Goal: Navigation & Orientation: Find specific page/section

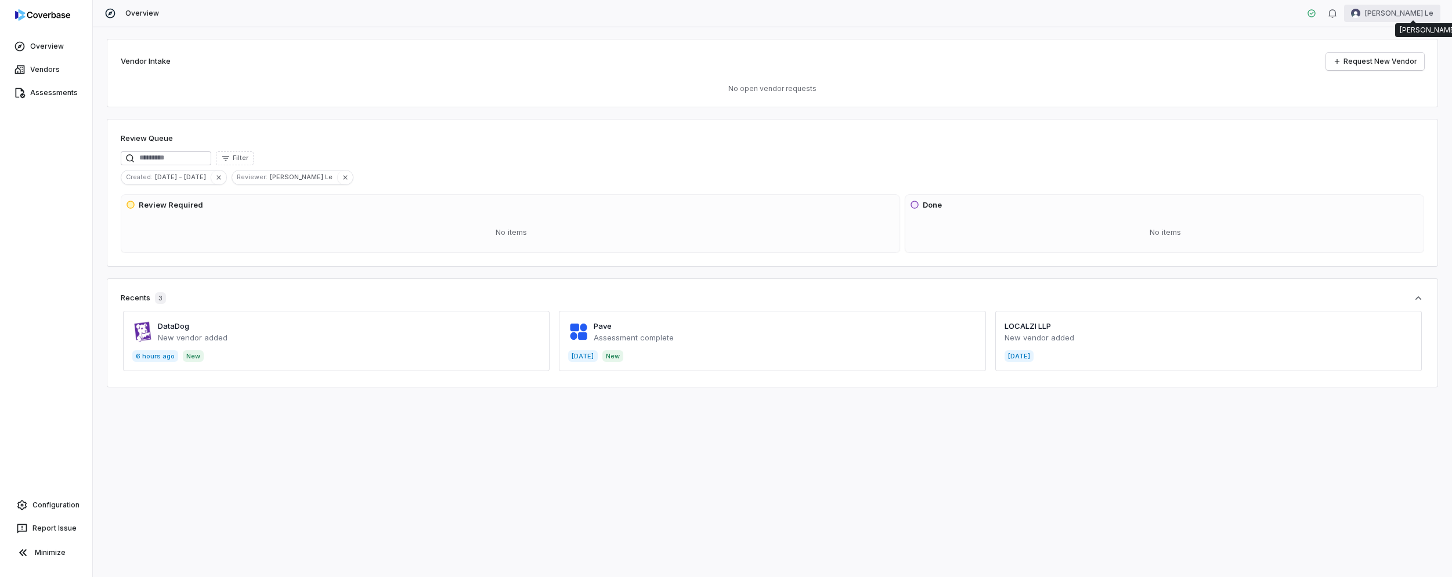
click at [1417, 9] on html "Overview Vendors Assessments Configuration Report Issue Minimize Overview Thuy …" at bounding box center [726, 288] width 1452 height 577
click at [1372, 110] on div "Log out" at bounding box center [1391, 106] width 89 height 19
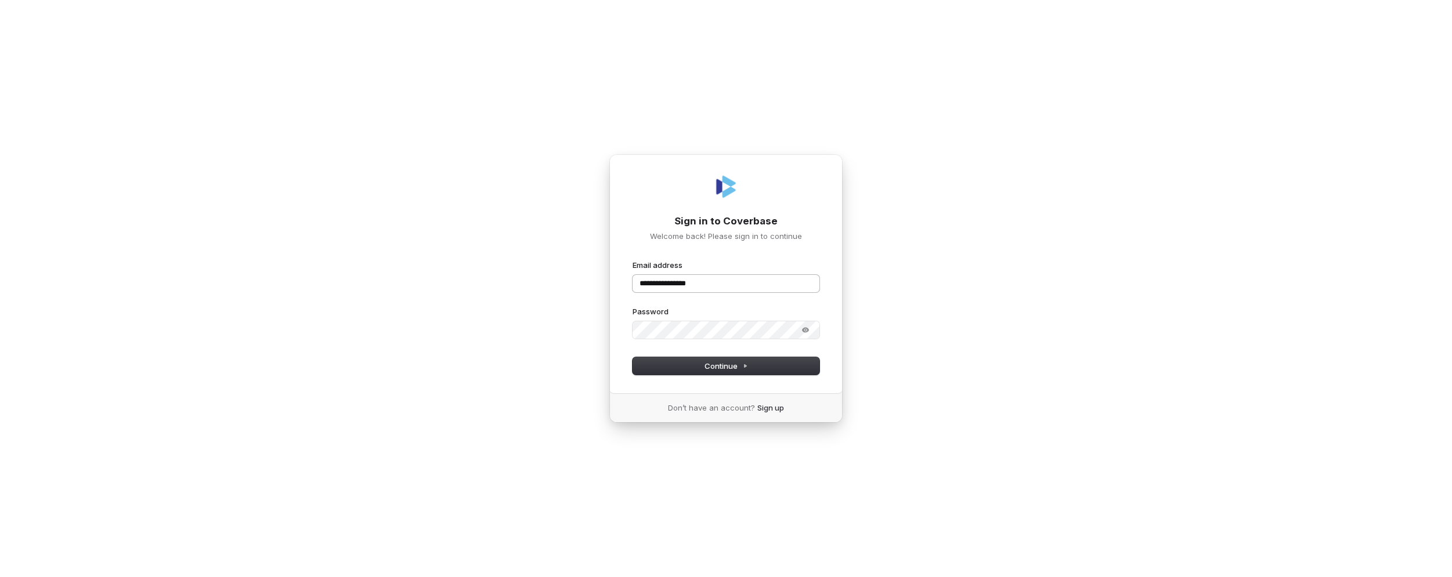
click at [721, 285] on input "**********" at bounding box center [725, 283] width 187 height 17
click at [702, 367] on button "Continue" at bounding box center [725, 365] width 187 height 17
type input "**********"
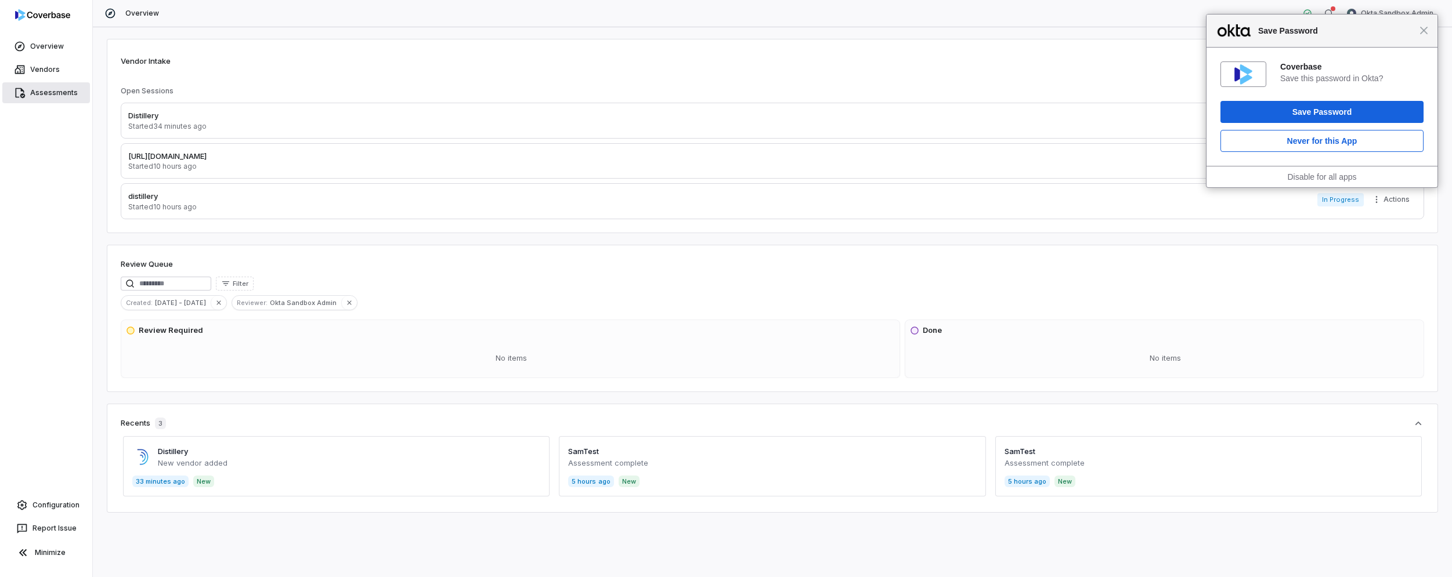
click at [55, 91] on link "Assessments" at bounding box center [46, 92] width 88 height 21
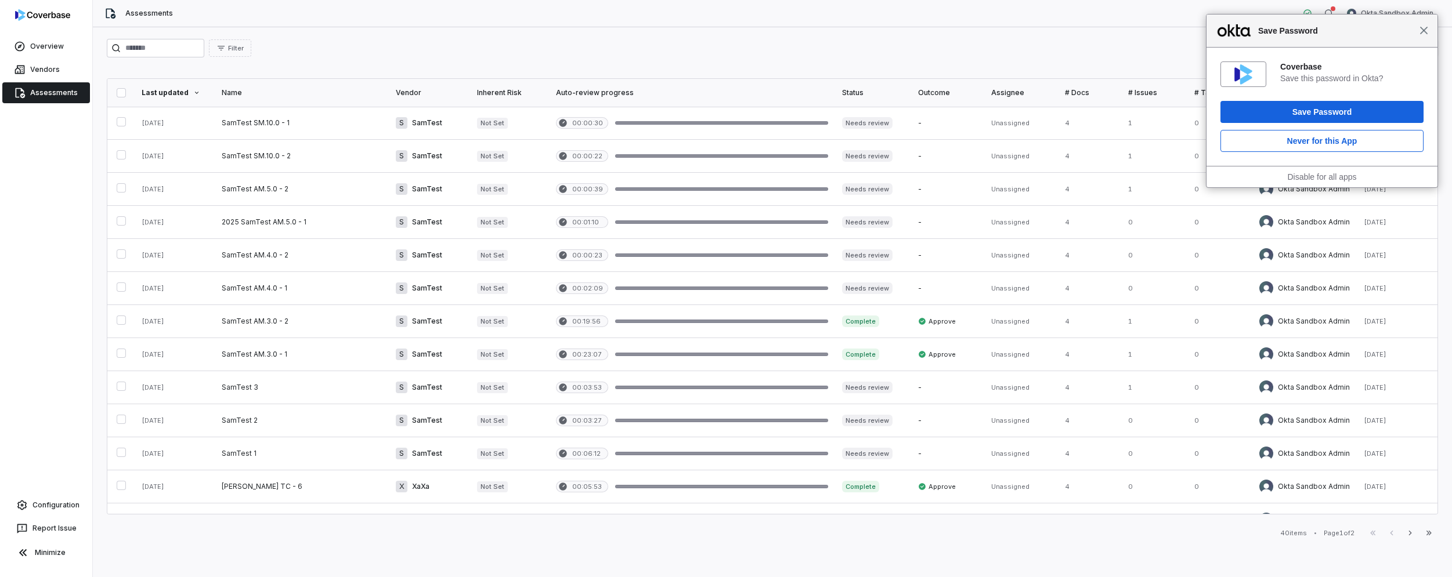
click at [1423, 32] on span "Close" at bounding box center [1423, 30] width 9 height 9
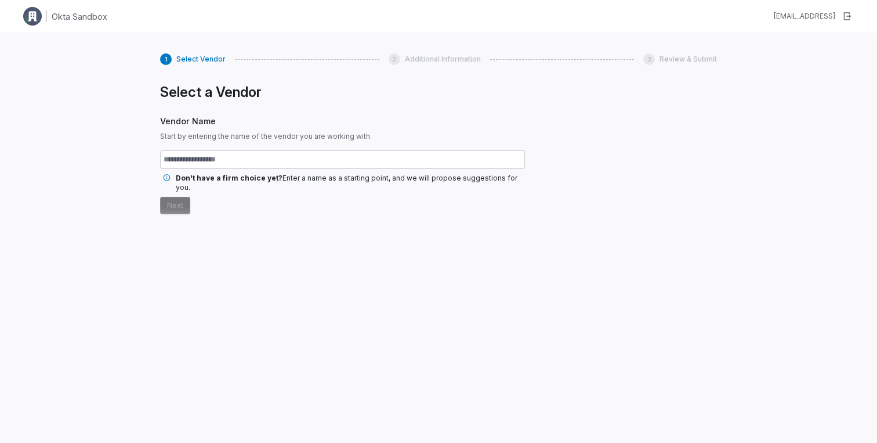
click at [368, 262] on div "Select a Vendor Vendor Name Start by entering the name of the vendor you are wo…" at bounding box center [342, 247] width 365 height 327
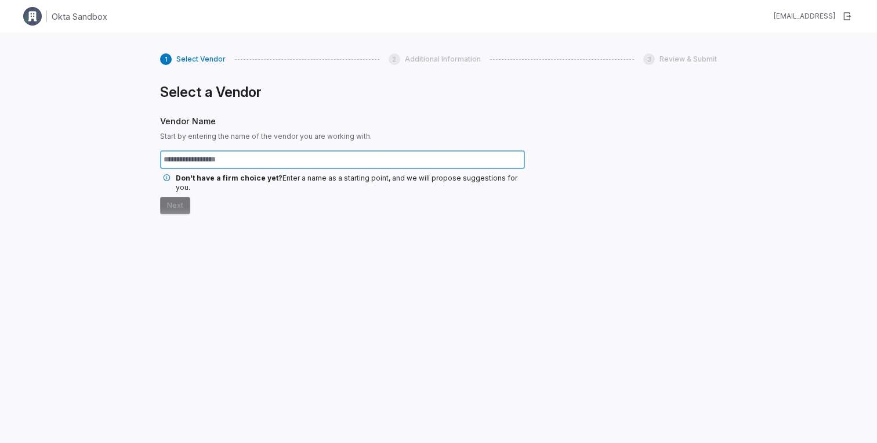
click at [236, 161] on input "text" at bounding box center [342, 159] width 365 height 19
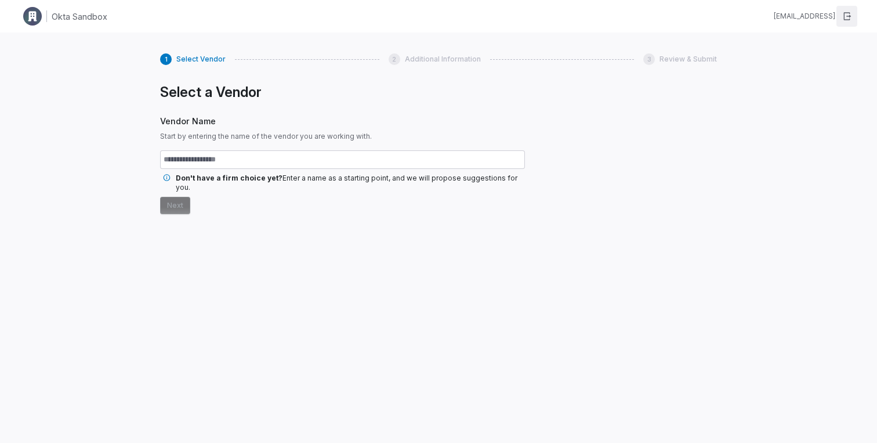
click at [848, 16] on icon "button" at bounding box center [846, 16] width 9 height 9
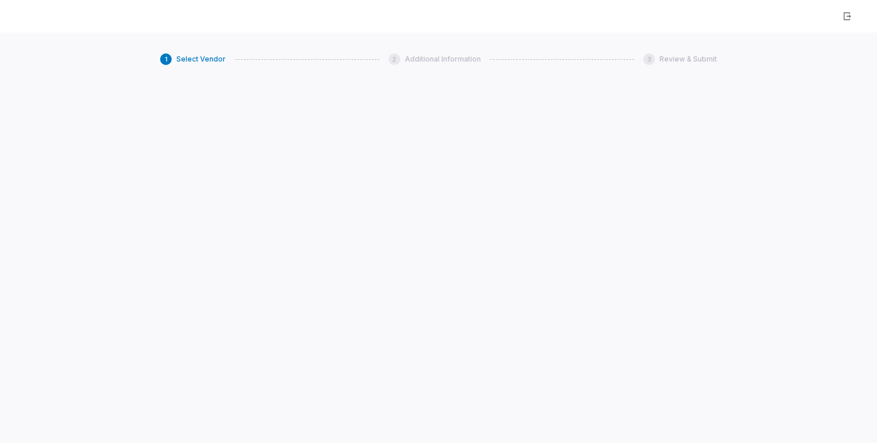
click at [421, 60] on span "Additional Information" at bounding box center [443, 59] width 76 height 9
click at [847, 17] on icon "button" at bounding box center [846, 16] width 9 height 9
click at [848, 12] on icon "button" at bounding box center [848, 16] width 8 height 8
click at [471, 129] on div "1 Select Vendor 2 Additional Information 3 Review & Submit" at bounding box center [438, 253] width 877 height 443
click at [164, 61] on div "1" at bounding box center [166, 59] width 12 height 12
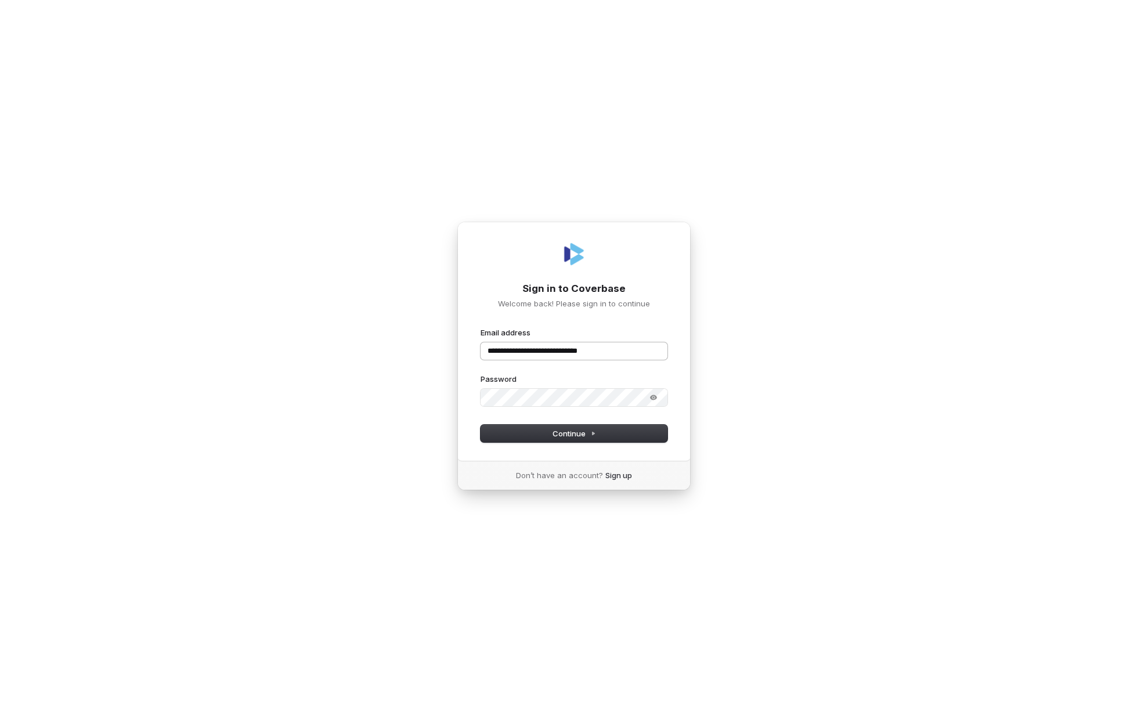
click at [625, 354] on input "**********" at bounding box center [573, 350] width 187 height 17
click at [616, 431] on button "Continue" at bounding box center [573, 433] width 187 height 17
type input "**********"
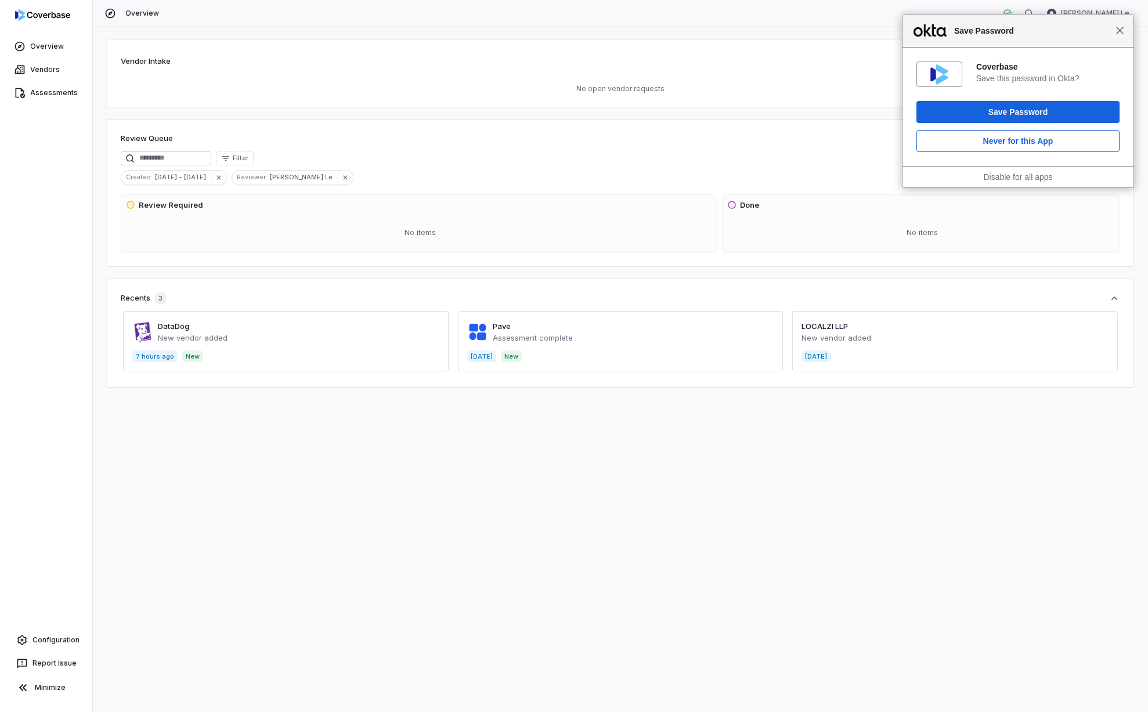
click at [1116, 31] on span "Close" at bounding box center [1119, 30] width 9 height 9
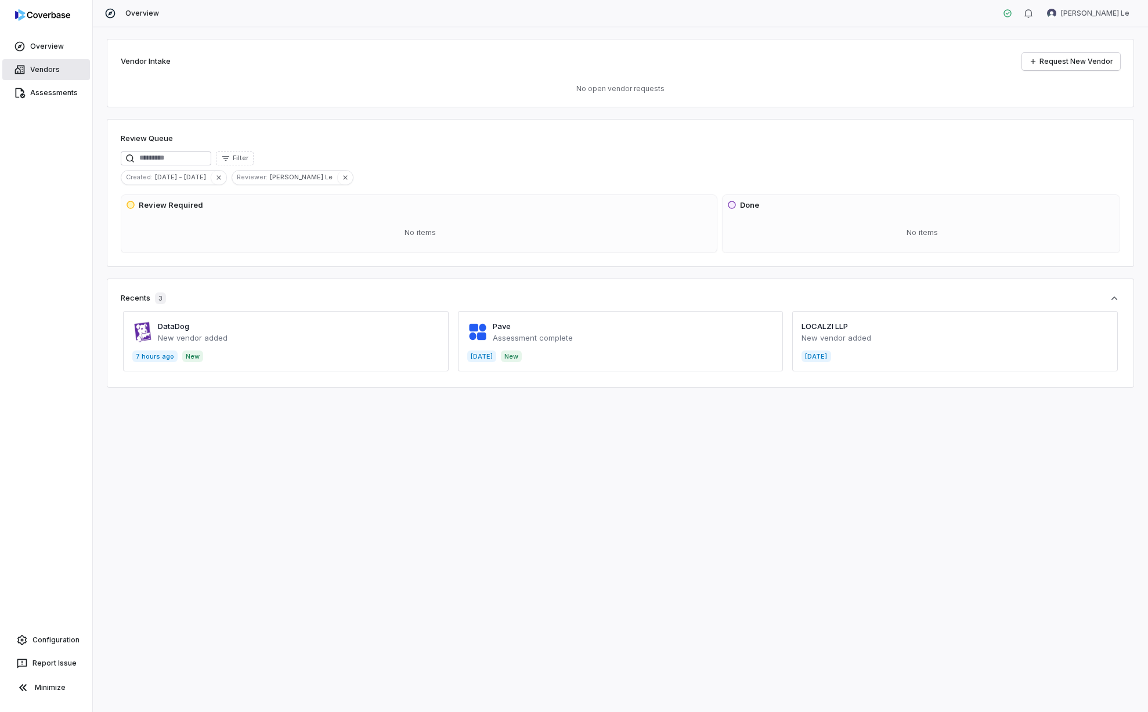
click at [49, 75] on link "Vendors" at bounding box center [46, 69] width 88 height 21
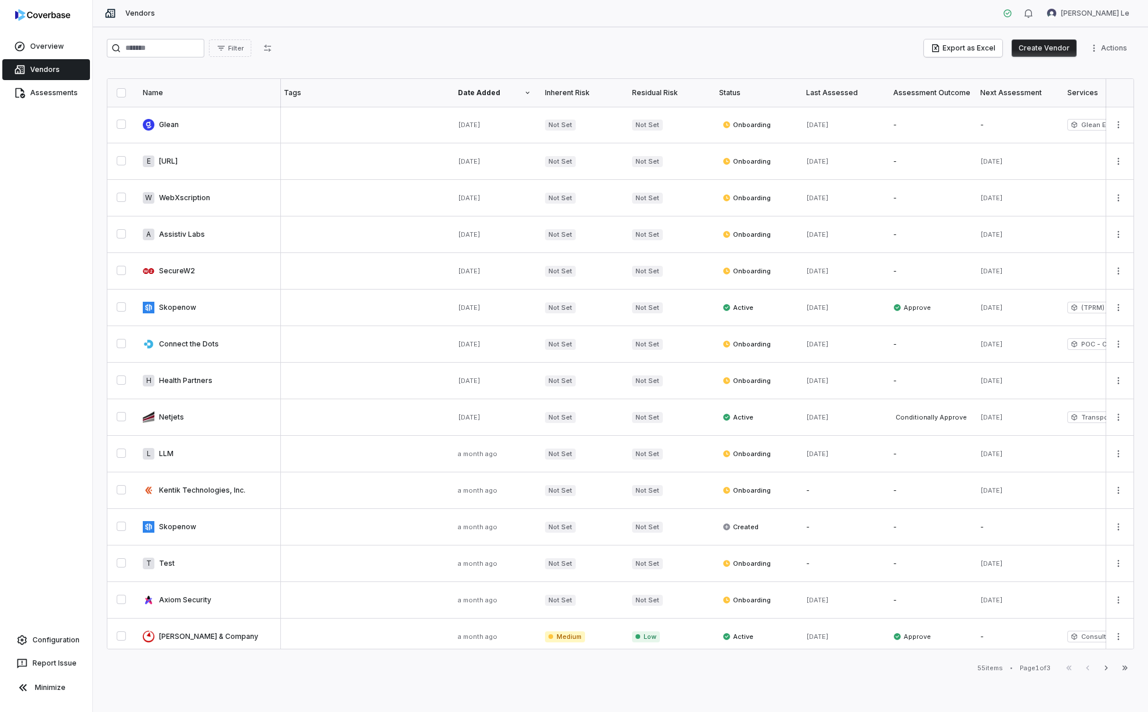
scroll to position [371, 4]
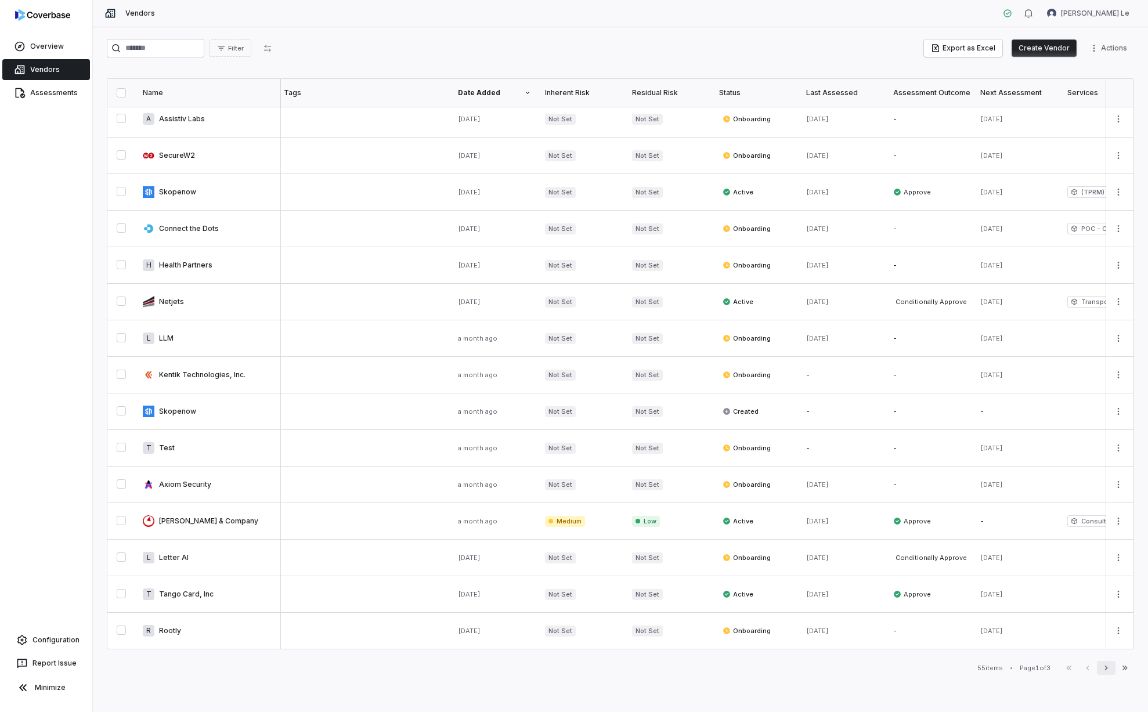
click at [1105, 667] on icon "button" at bounding box center [1105, 667] width 9 height 9
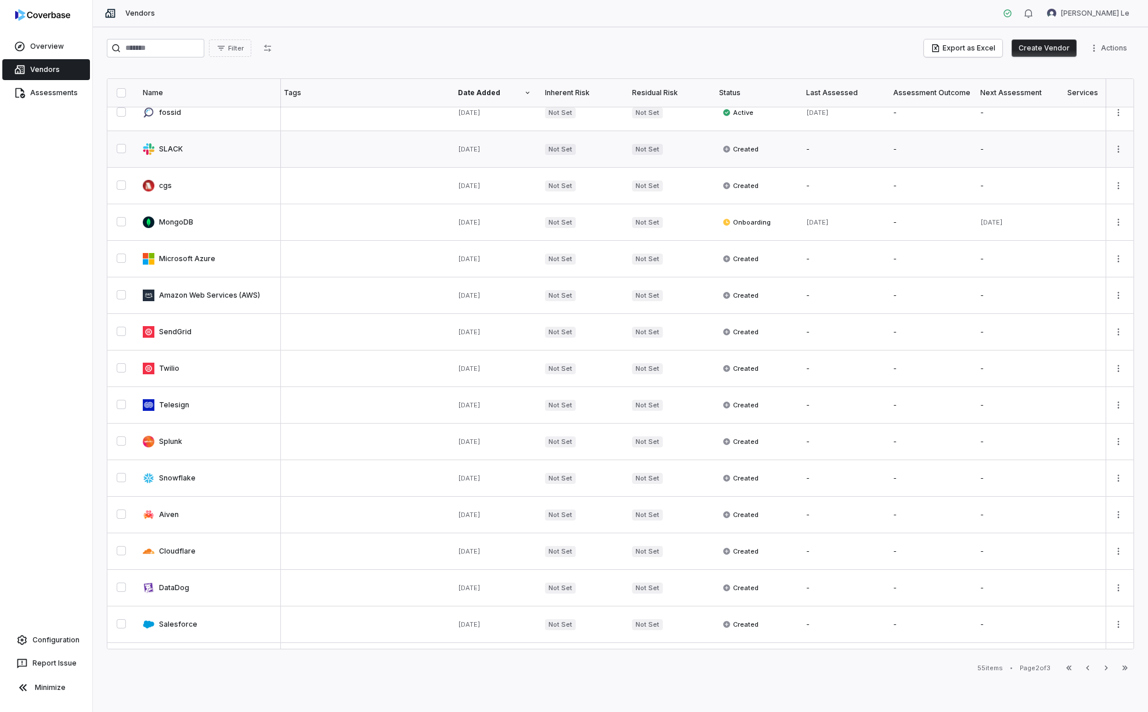
scroll to position [371, 4]
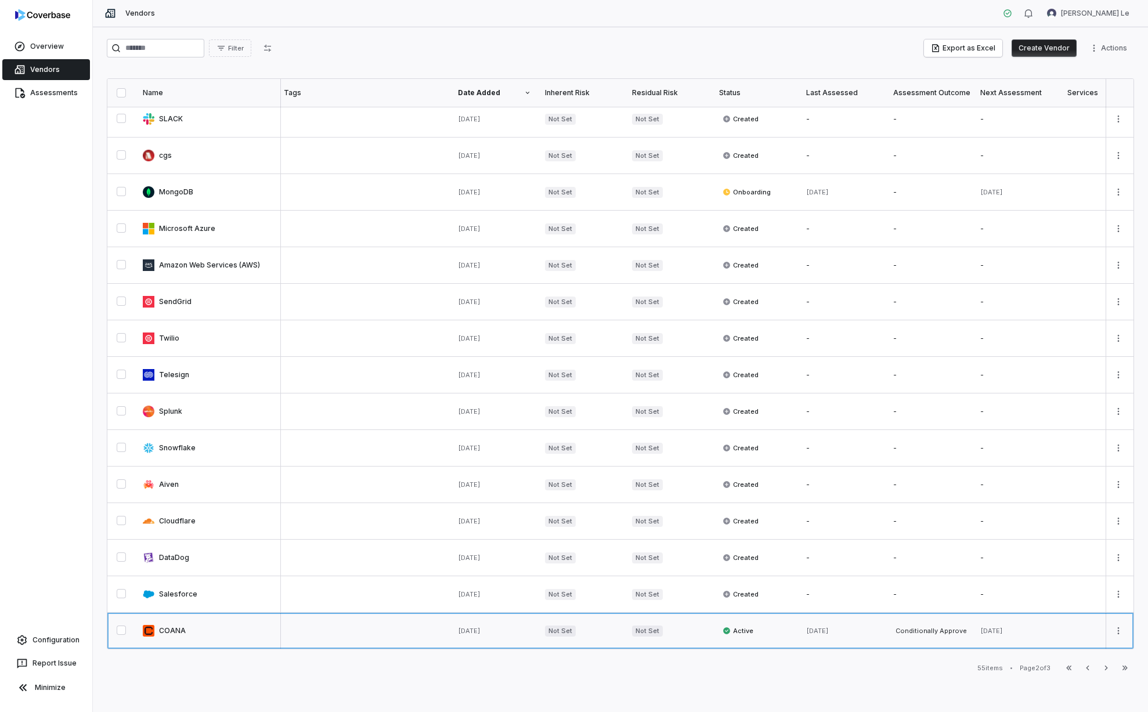
click at [175, 627] on link at bounding box center [208, 631] width 145 height 36
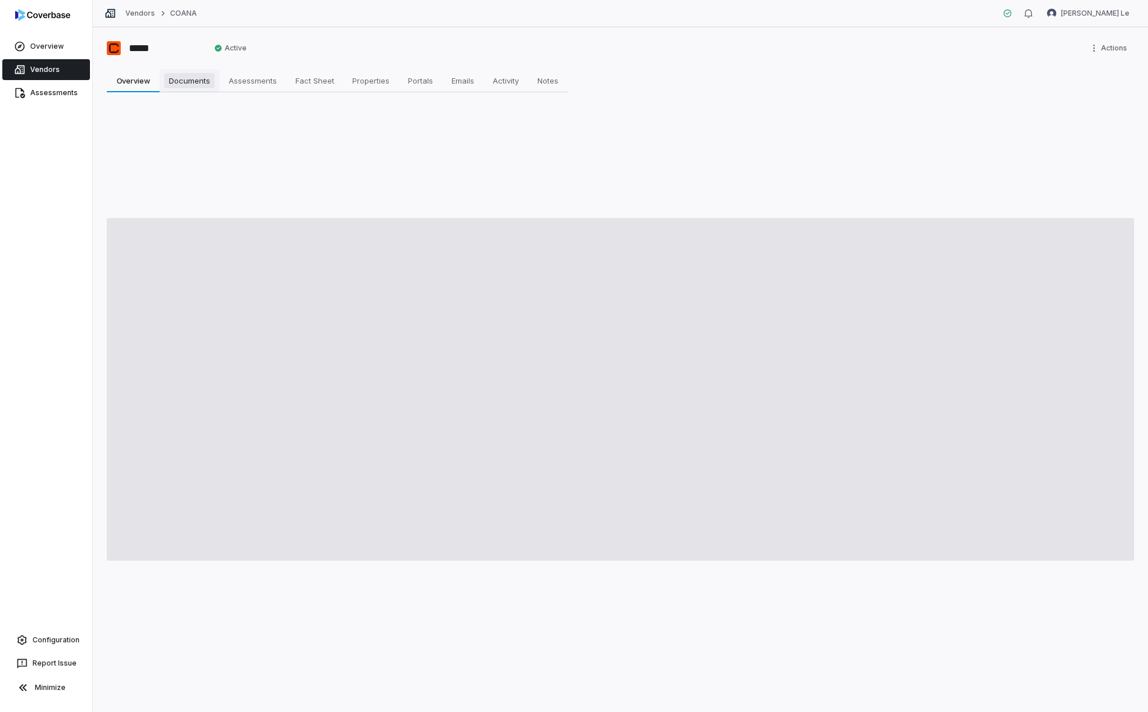
click at [203, 84] on span "Documents" at bounding box center [189, 80] width 50 height 15
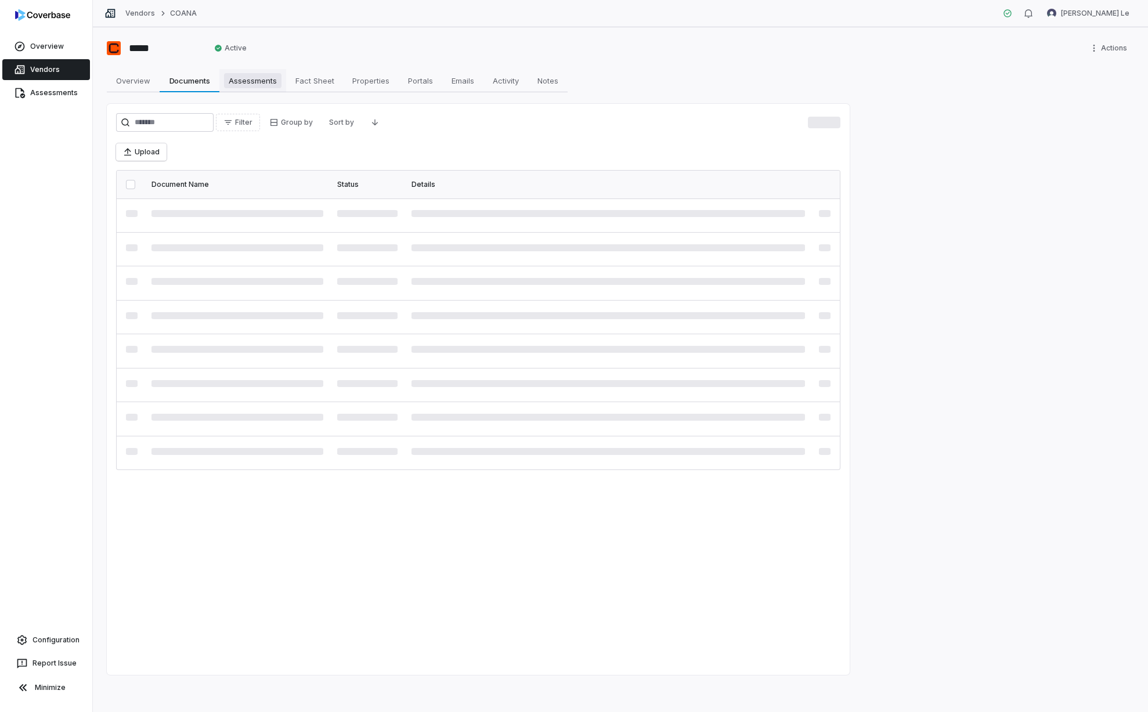
click at [252, 84] on span "Assessments" at bounding box center [252, 80] width 57 height 15
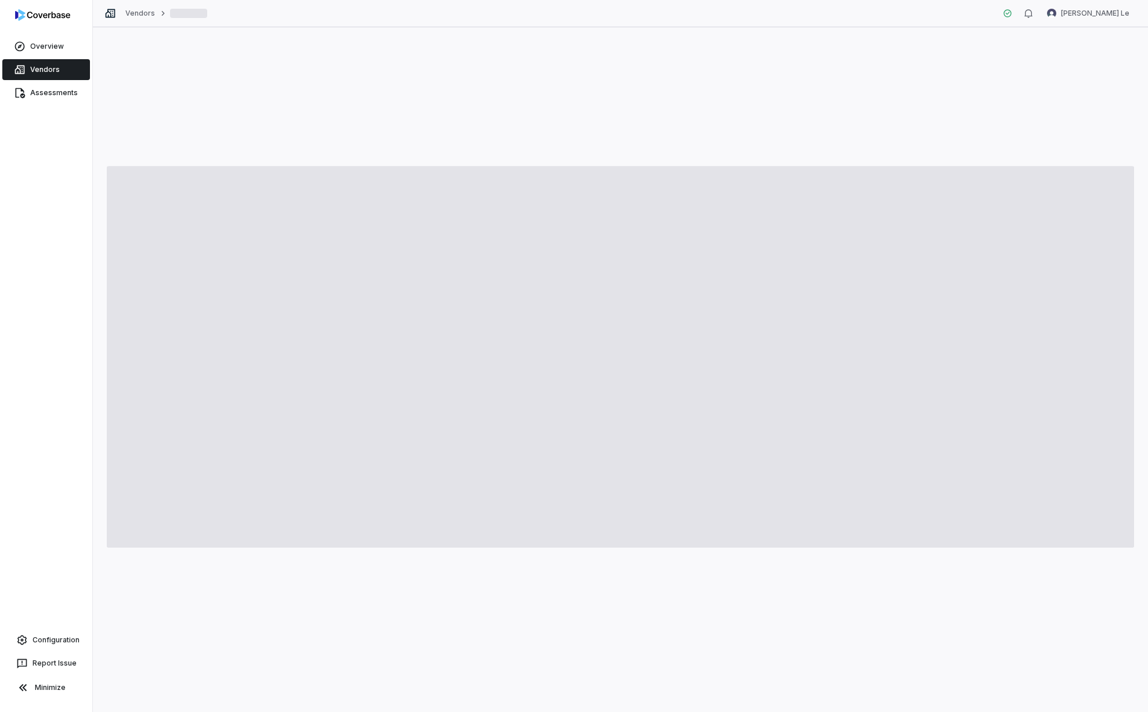
click at [42, 64] on link "Vendors" at bounding box center [46, 69] width 88 height 21
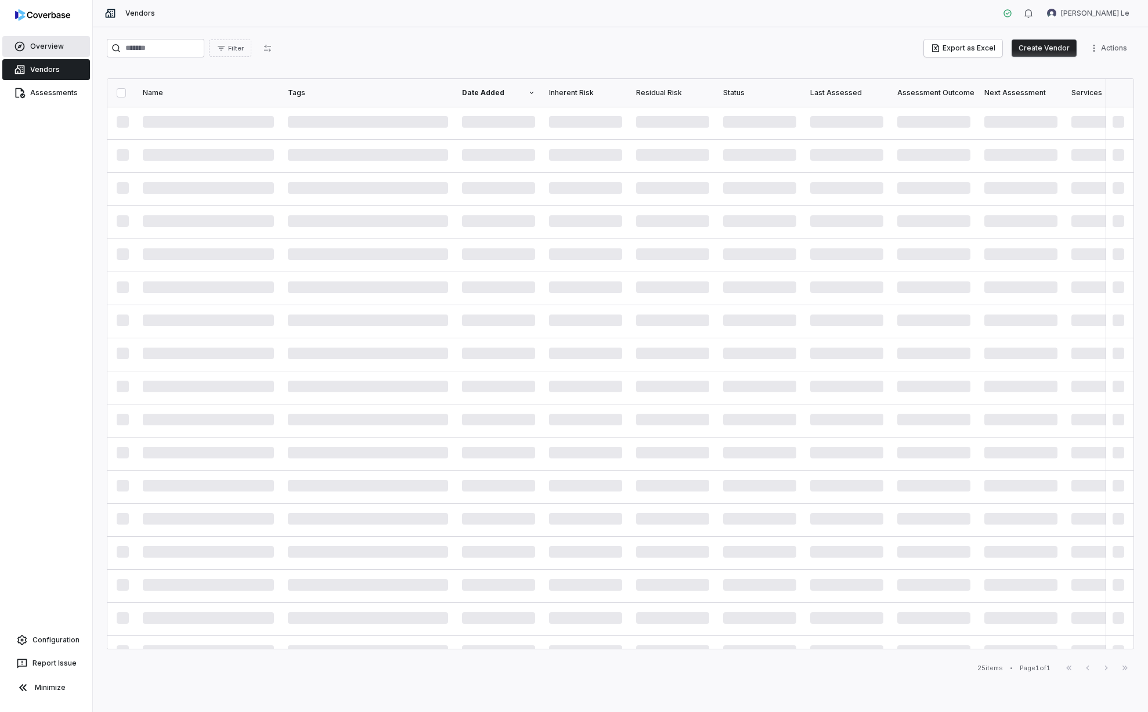
click at [36, 46] on link "Overview" at bounding box center [46, 46] width 88 height 21
